Goal: Task Accomplishment & Management: Manage account settings

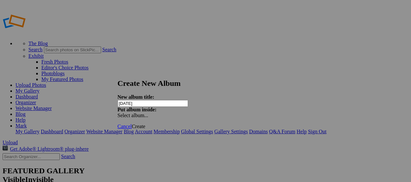
type input "[DATE]"
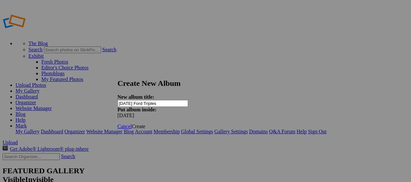
type input "[DATE] Ford Triples"
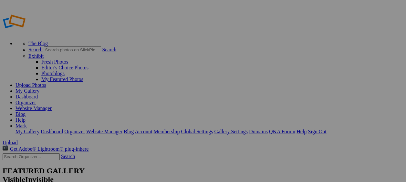
type input "[DATE] Ford Triples"
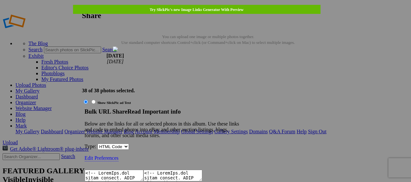
click at [143, 170] on textarea at bounding box center [114, 176] width 59 height 12
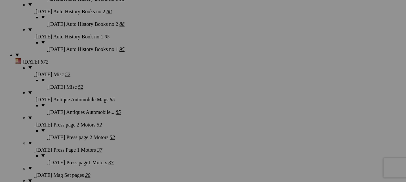
scroll to position [871, 0]
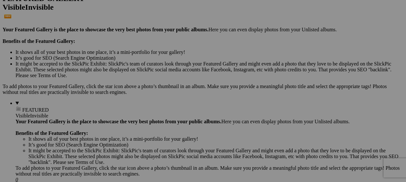
scroll to position [119, 0]
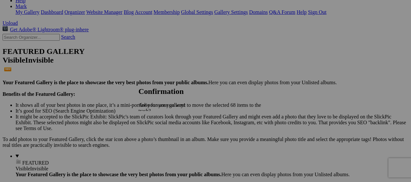
click at [160, 137] on span "Yes" at bounding box center [156, 139] width 7 height 5
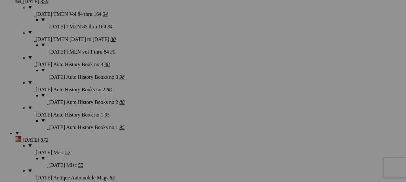
scroll to position [829, 0]
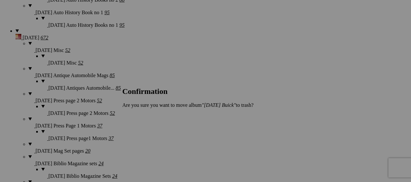
click at [144, 114] on span "Yes" at bounding box center [140, 115] width 7 height 5
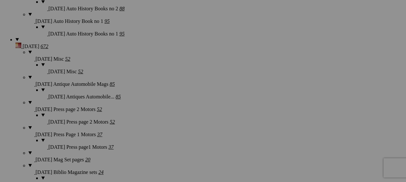
scroll to position [146, 0]
